Goal: Task Accomplishment & Management: Manage account settings

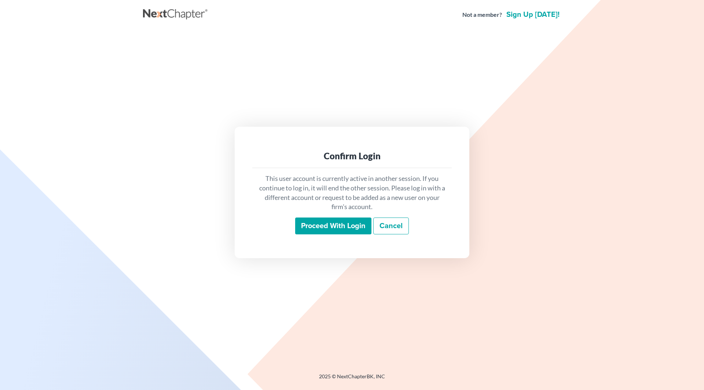
click at [331, 226] on input "Proceed with login" at bounding box center [333, 226] width 76 height 17
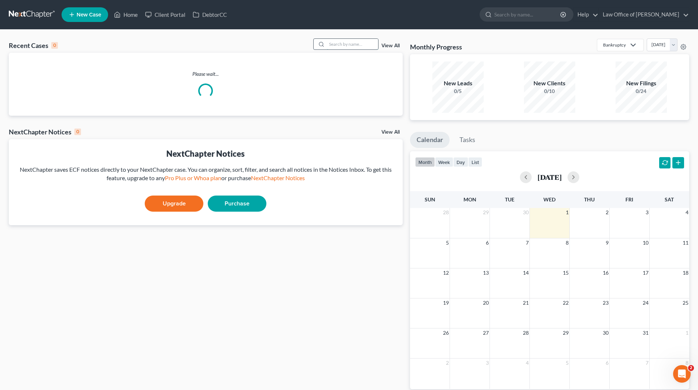
click at [362, 45] on input "search" at bounding box center [352, 44] width 51 height 11
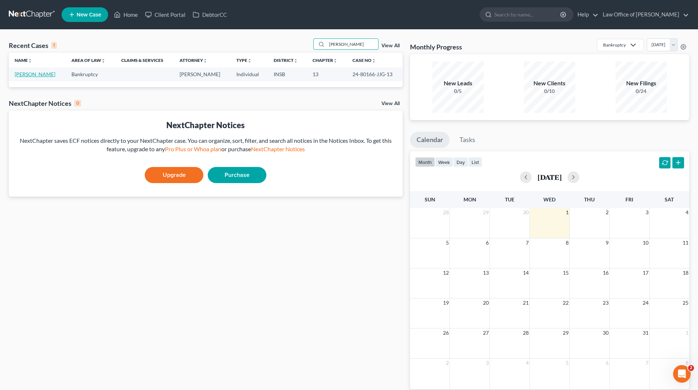
type input "[PERSON_NAME]"
click at [38, 73] on link "[PERSON_NAME]" at bounding box center [35, 74] width 41 height 6
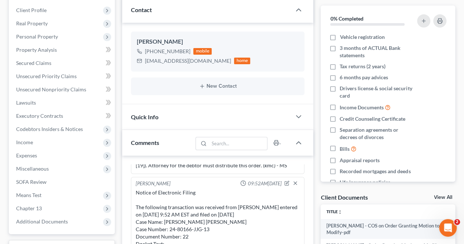
scroll to position [73, 0]
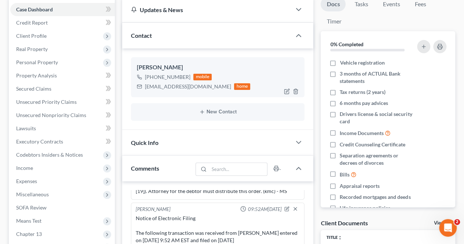
drag, startPoint x: 151, startPoint y: 77, endPoint x: 185, endPoint y: 77, distance: 34.1
click at [187, 78] on div "[PHONE_NUMBER] mobile" at bounding box center [193, 77] width 113 height 10
copy div "[PHONE_NUMBER]"
drag, startPoint x: 144, startPoint y: 87, endPoint x: 202, endPoint y: 94, distance: 58.7
click at [202, 94] on div "[PERSON_NAME] [PHONE_NUMBER] mobile [EMAIL_ADDRESS][DOMAIN_NAME] home" at bounding box center [217, 77] width 173 height 40
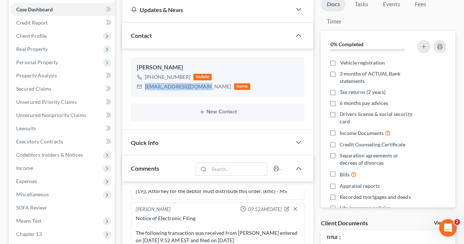
copy div "[EMAIL_ADDRESS][DOMAIN_NAME]"
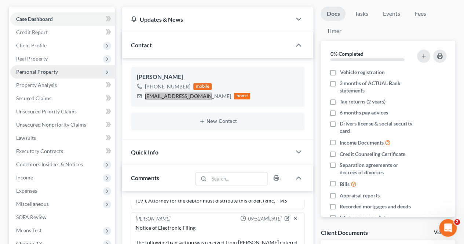
scroll to position [37, 0]
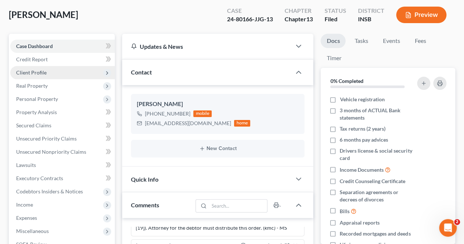
click at [37, 71] on span "Client Profile" at bounding box center [31, 72] width 30 height 6
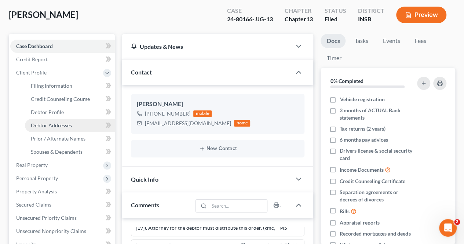
click at [47, 127] on span "Debtor Addresses" at bounding box center [51, 125] width 41 height 6
